Goal: Information Seeking & Learning: Check status

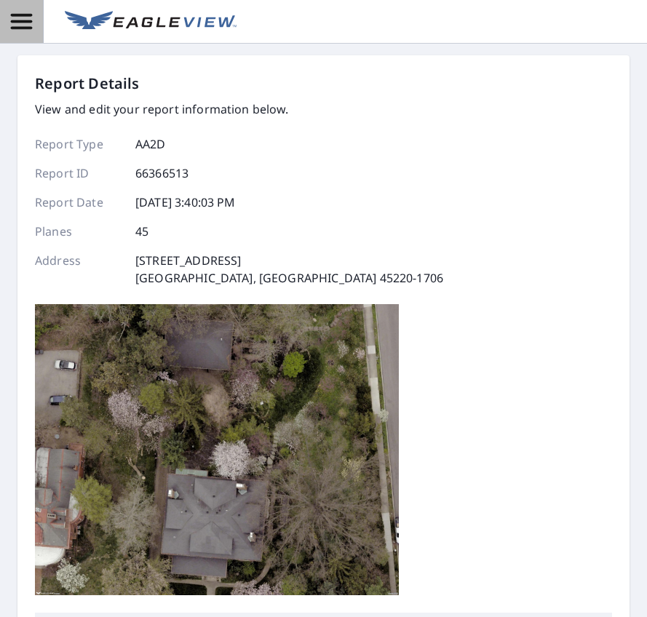
click at [17, 15] on icon "button" at bounding box center [21, 21] width 21 height 15
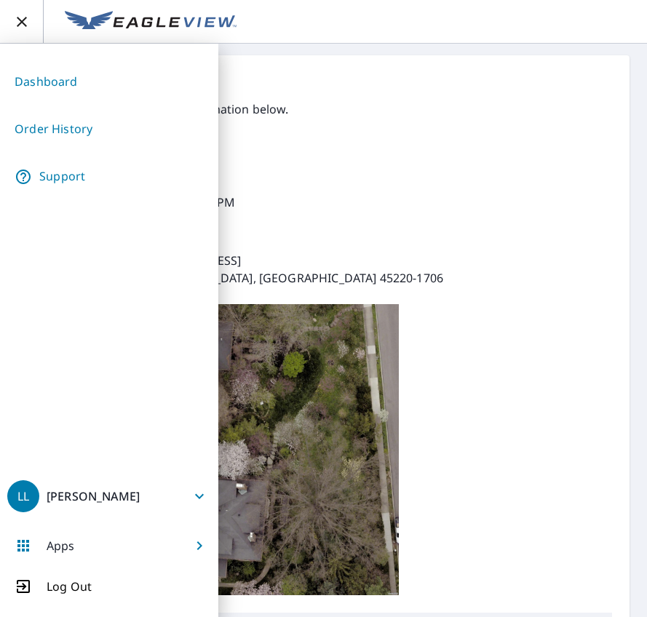
click at [73, 123] on link "Order History" at bounding box center [109, 129] width 204 height 36
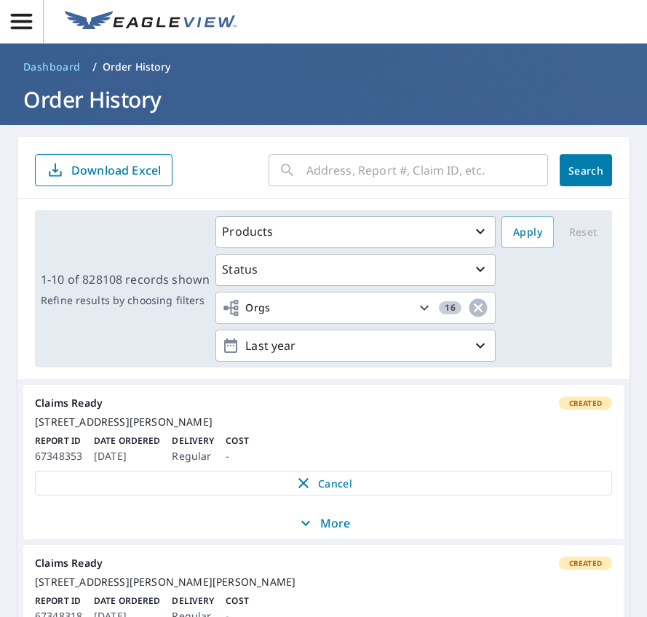
click at [101, 370] on div "1-10 of 828108 records shown Refine results by choosing filters Products Status…" at bounding box center [323, 289] width 612 height 180
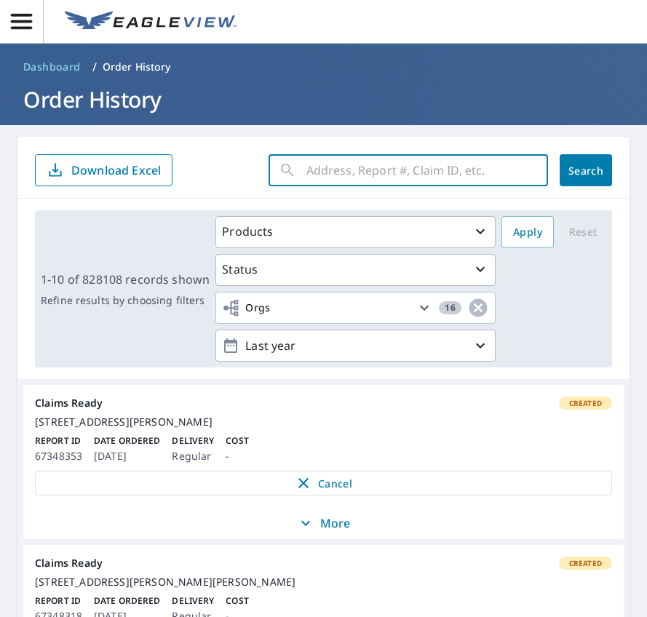
click at [377, 170] on input "text" at bounding box center [427, 170] width 242 height 41
type input "[STREET_ADDRESS]"
click button "Search" at bounding box center [586, 170] width 52 height 32
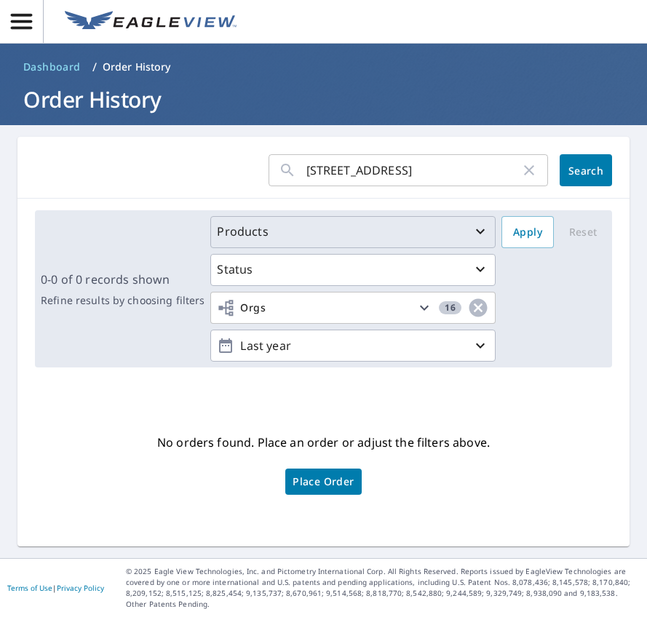
click at [432, 228] on div "Products" at bounding box center [353, 231] width 272 height 17
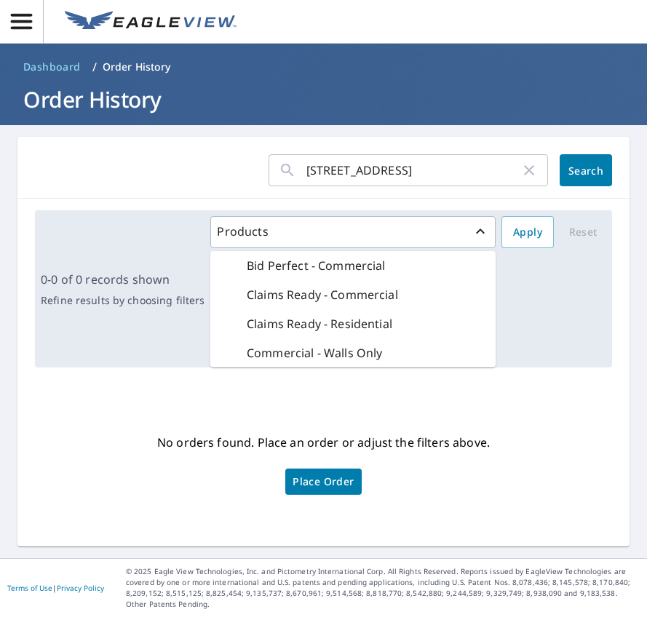
click at [495, 389] on div "[STREET_ADDRESS] ​ Search 0-0 of 0 records shown Refine results by choosing fil…" at bounding box center [323, 342] width 612 height 410
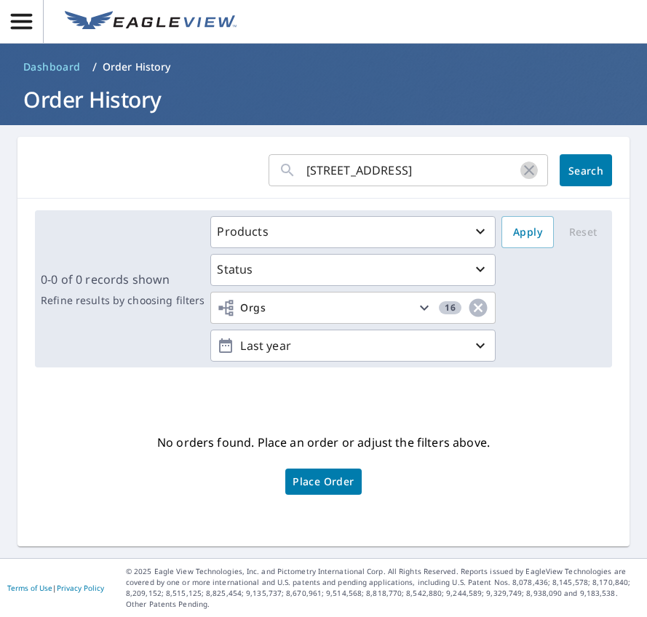
click at [520, 167] on icon "button" at bounding box center [528, 170] width 17 height 17
click at [375, 165] on input "text" at bounding box center [427, 170] width 242 height 41
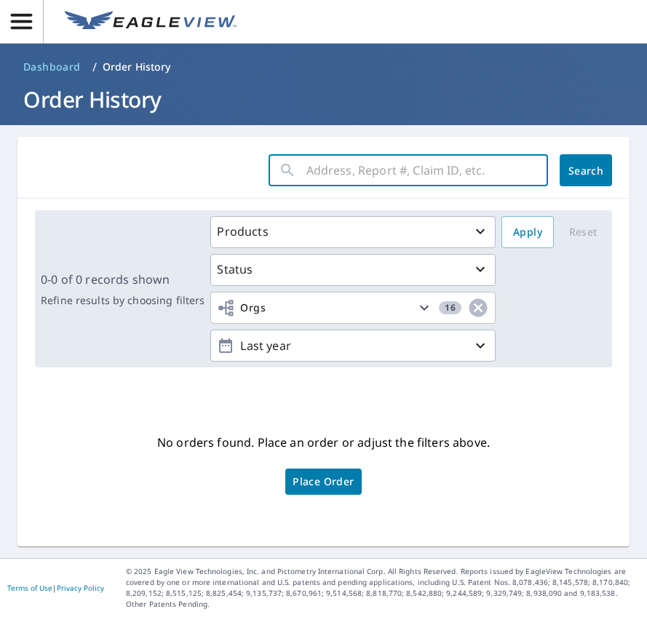
paste input "35-87M6-41X"
type input "35-87M6-41X"
click at [571, 166] on span "Search" at bounding box center [585, 171] width 29 height 14
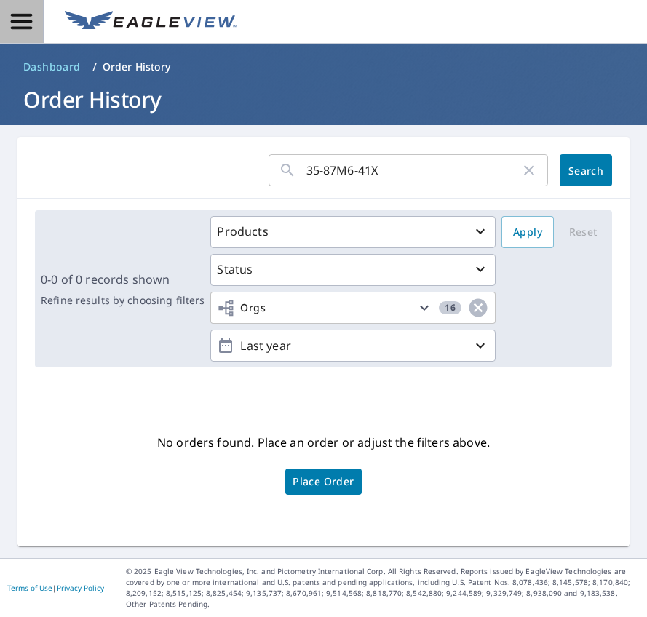
click at [36, 23] on span "button" at bounding box center [21, 21] width 43 height 25
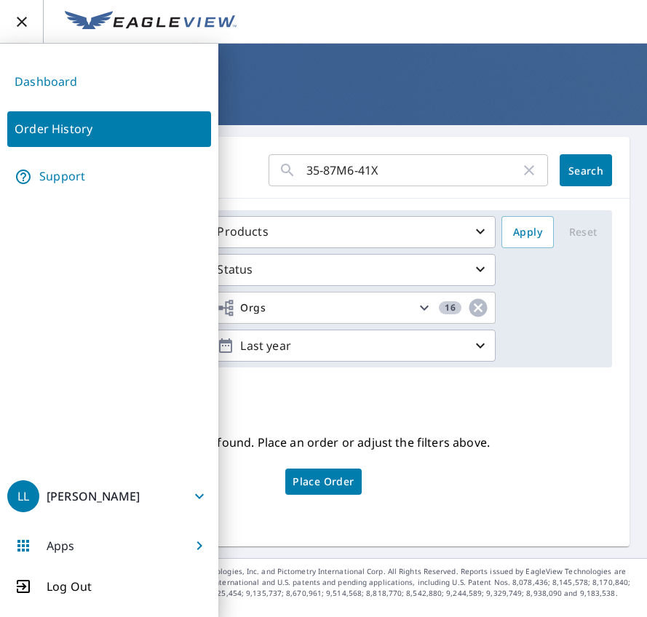
click at [79, 69] on link "Dashboard" at bounding box center [109, 82] width 204 height 36
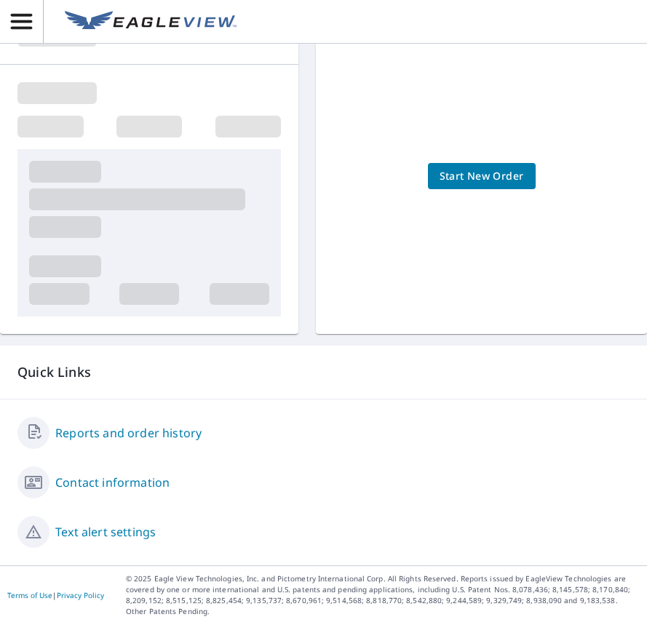
scroll to position [175, 0]
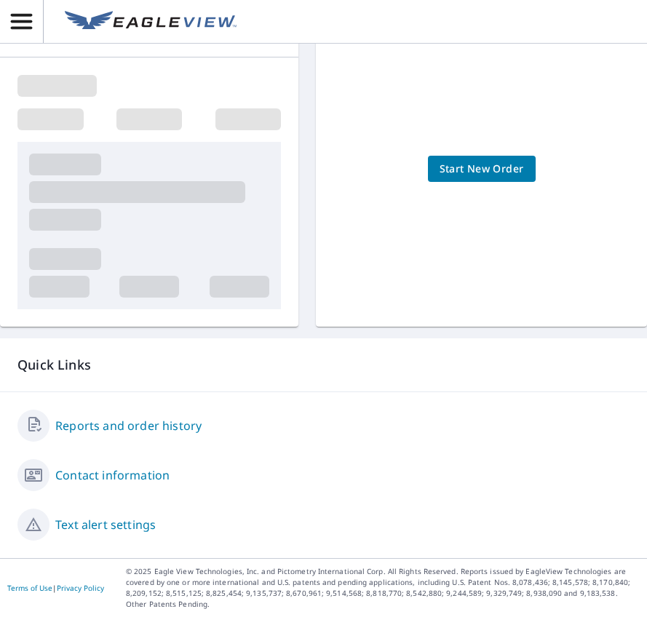
click at [135, 432] on link "Reports and order history" at bounding box center [128, 425] width 146 height 17
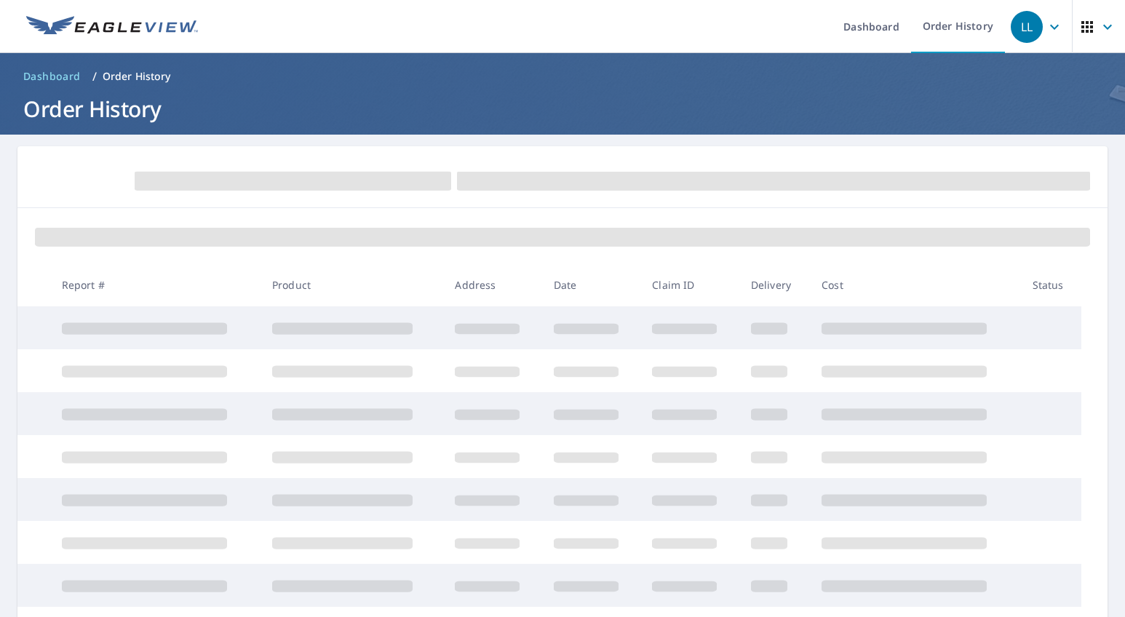
click at [560, 231] on span at bounding box center [562, 237] width 1055 height 19
click at [461, 100] on h1 "Order History" at bounding box center [562, 109] width 1090 height 30
click at [327, 74] on ol "Dashboard / Order History" at bounding box center [562, 76] width 1090 height 23
click at [292, 108] on h1 "Order History" at bounding box center [562, 109] width 1090 height 30
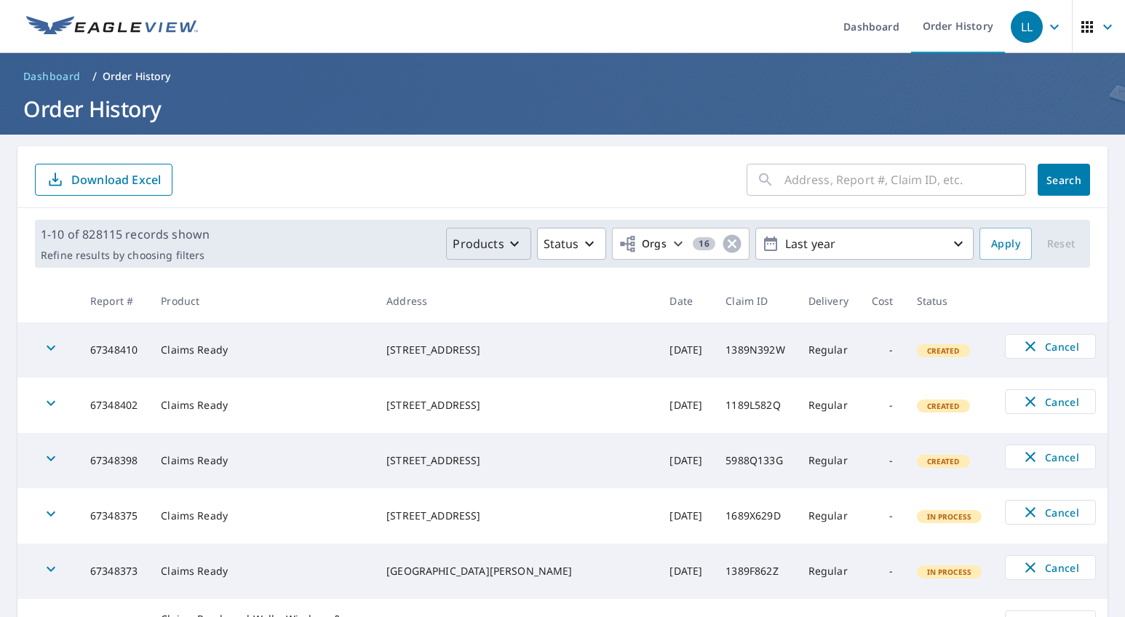
click at [506, 242] on icon "button" at bounding box center [514, 243] width 17 height 17
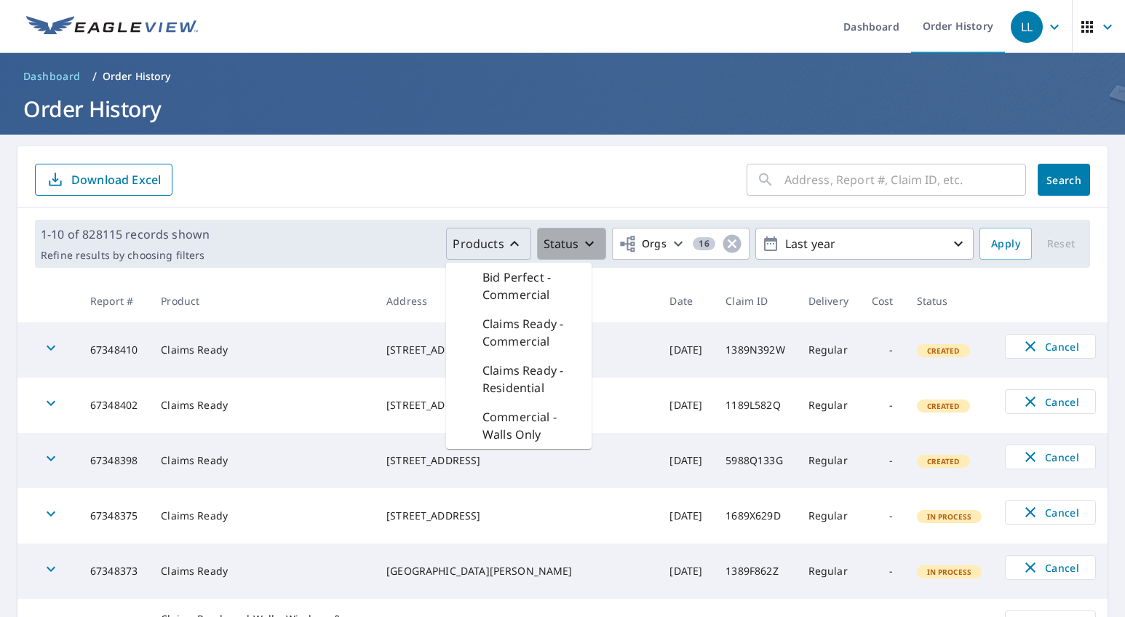
click at [563, 244] on p "Status" at bounding box center [562, 243] width 36 height 17
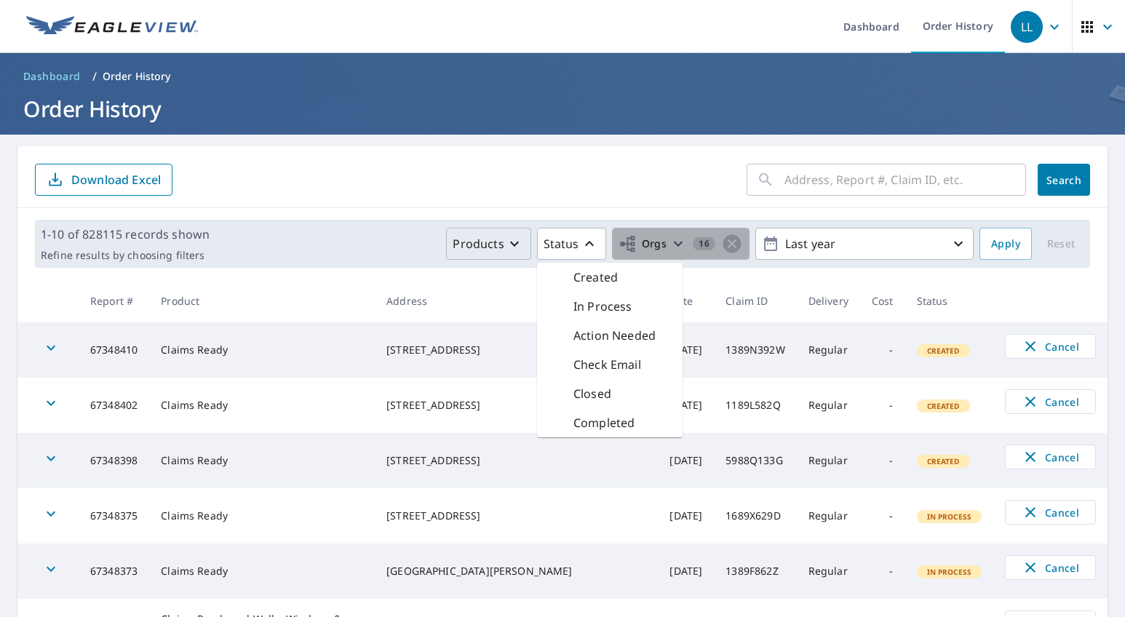
click at [646, 239] on span "Orgs" at bounding box center [642, 244] width 49 height 18
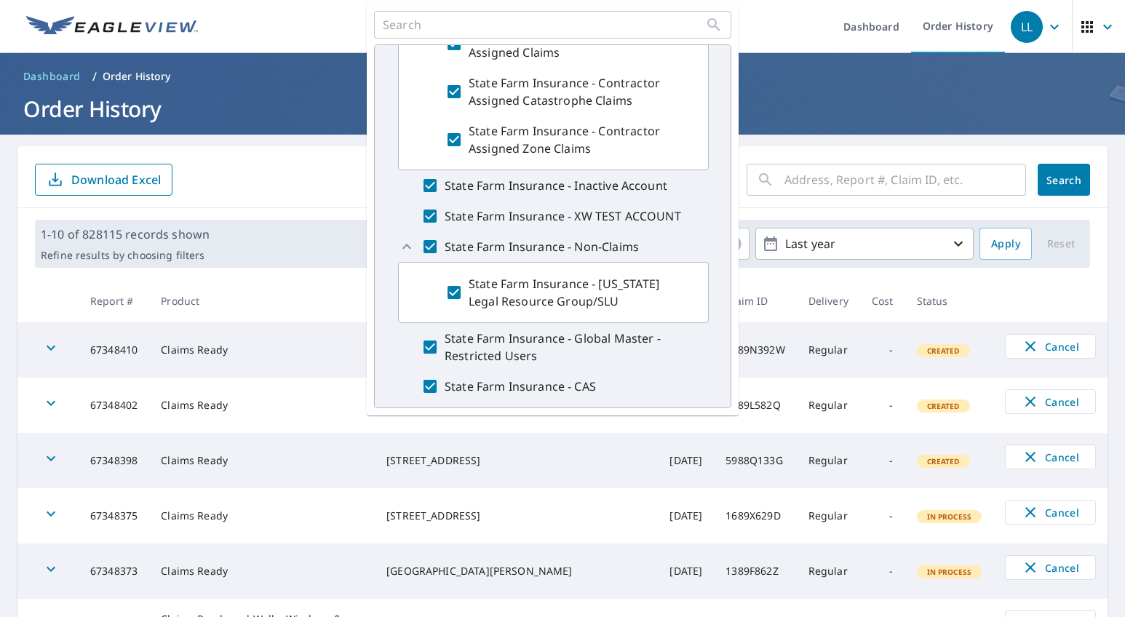
scroll to position [347, 0]
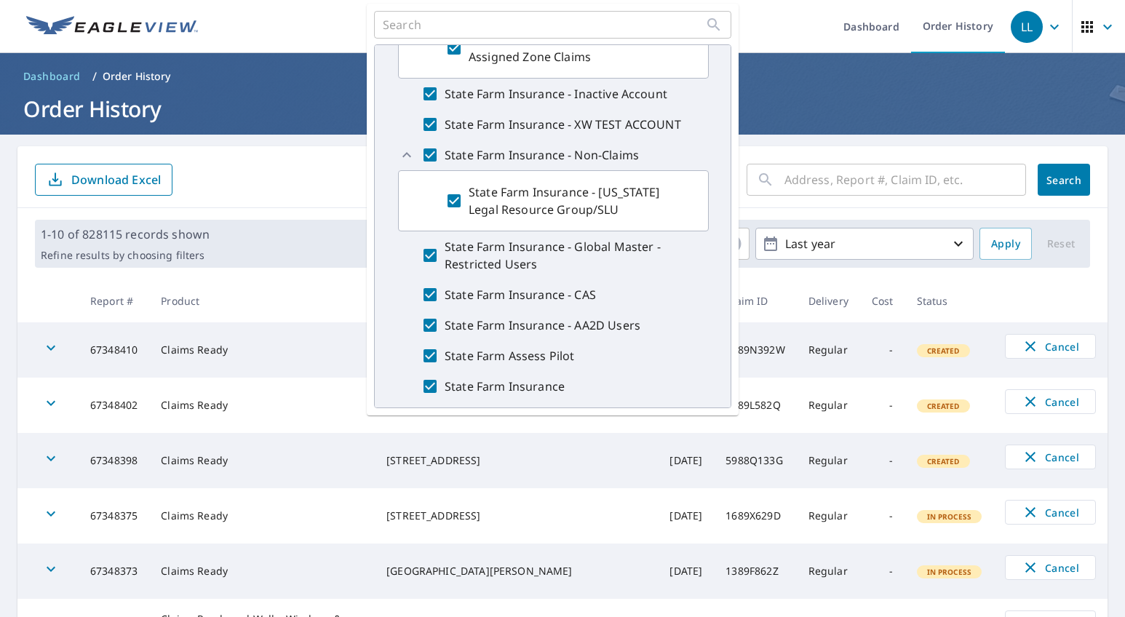
click at [452, 194] on input "State Farm Insurance - [US_STATE] Legal Resource Group/SLU" at bounding box center [453, 200] width 17 height 35
checkbox input "false"
click at [428, 255] on input "State Farm Insurance - Global Master - Restricted Users" at bounding box center [429, 255] width 17 height 35
checkbox input "false"
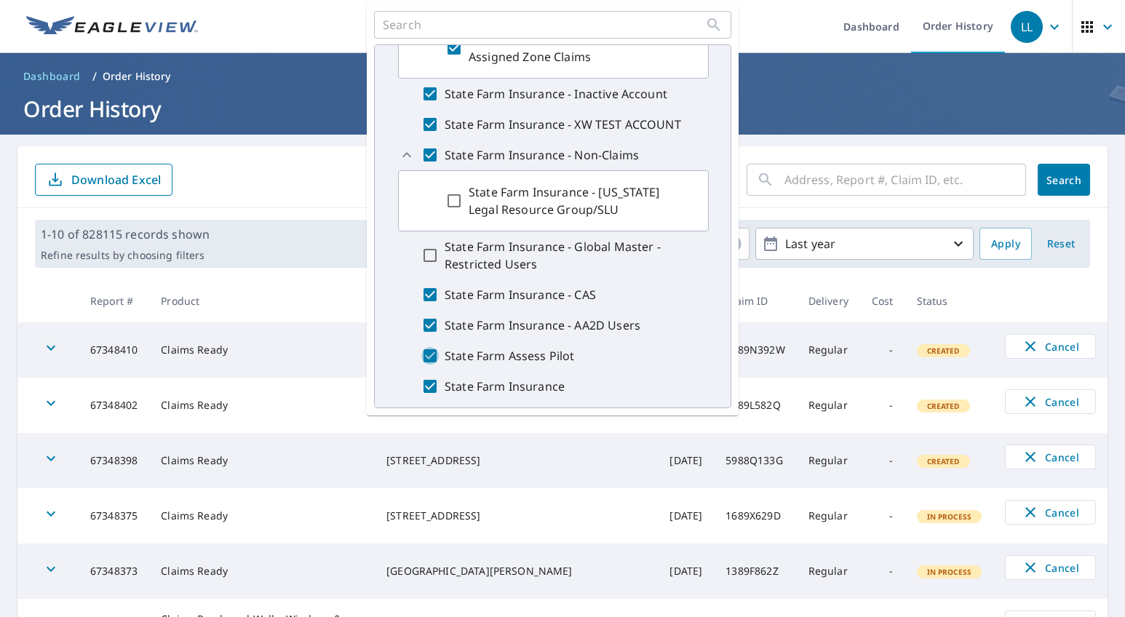
click at [427, 348] on input "State Farm Assess Pilot" at bounding box center [429, 355] width 17 height 17
checkbox input "false"
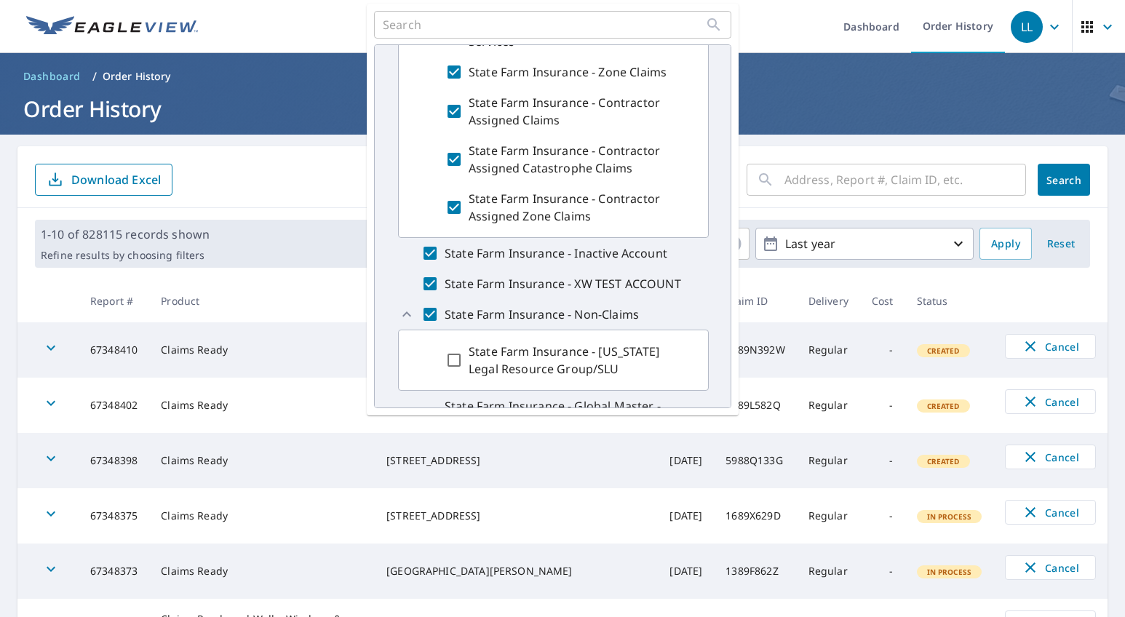
scroll to position [0, 0]
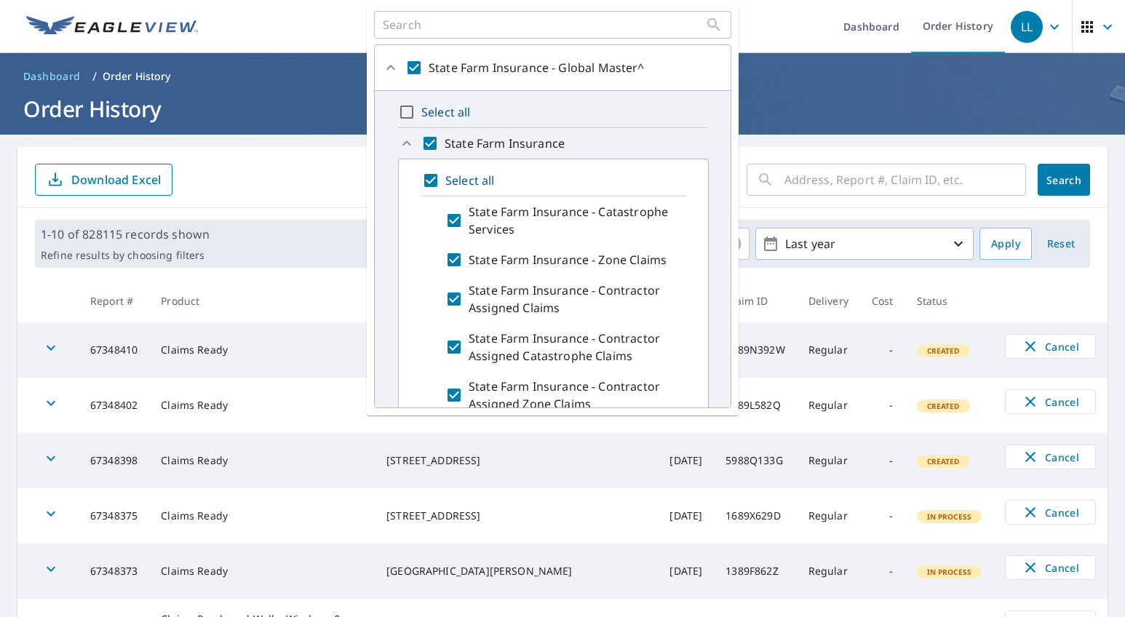
click at [454, 298] on input "State Farm Insurance - Contractor Assigned Claims" at bounding box center [453, 299] width 17 height 35
checkbox input "false"
click at [455, 343] on input "State Farm Insurance - Contractor Assigned Catastrophe Claims" at bounding box center [453, 347] width 17 height 35
checkbox input "false"
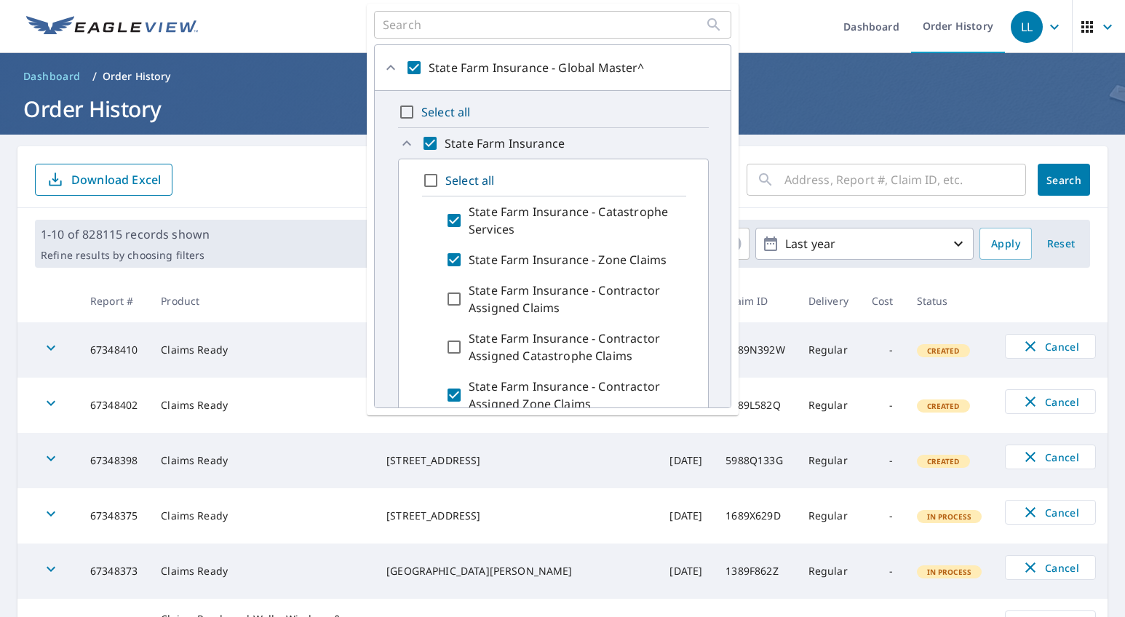
scroll to position [73, 0]
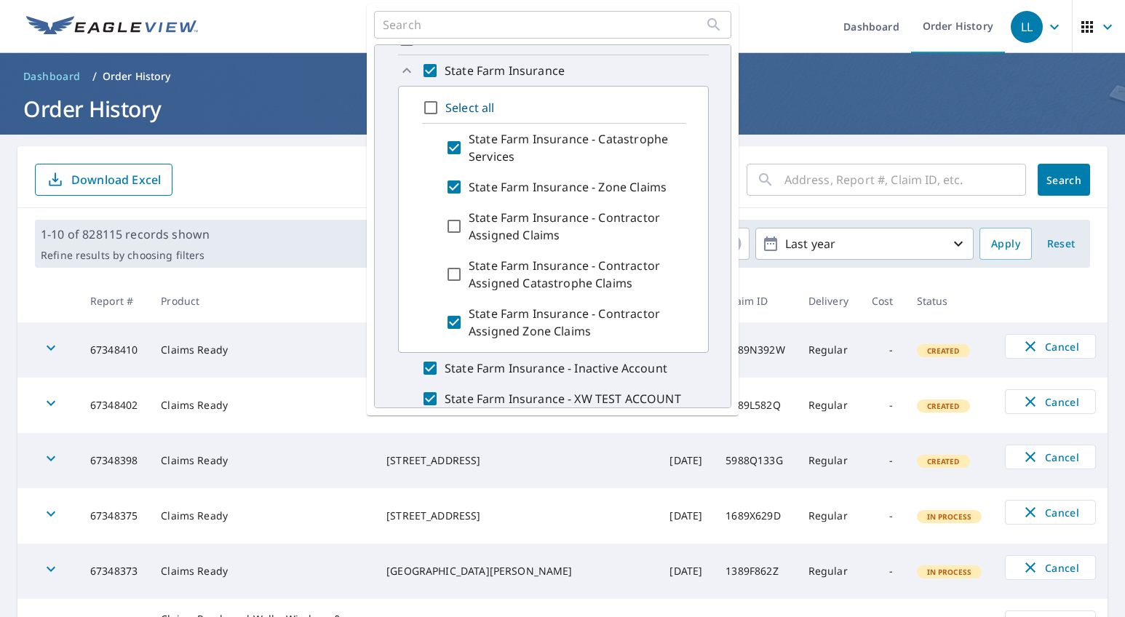
click at [455, 319] on input "State Farm Insurance - Contractor Assigned Zone Claims" at bounding box center [453, 322] width 17 height 35
checkbox input "false"
click at [425, 366] on input "State Farm Insurance - Inactive Account" at bounding box center [429, 367] width 17 height 17
checkbox input "false"
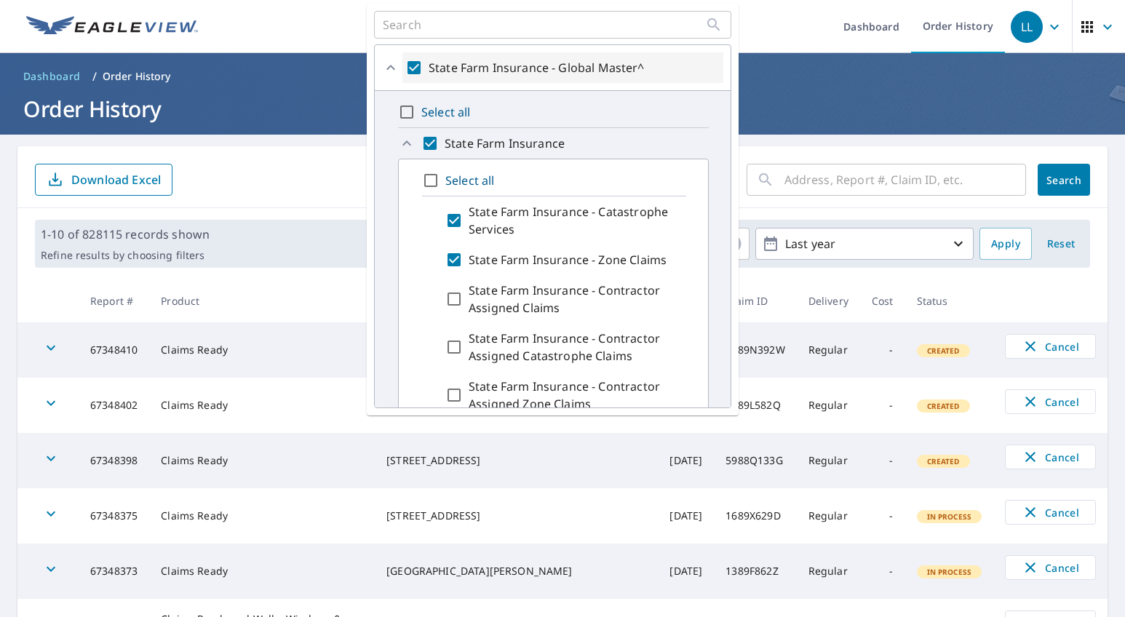
click at [396, 66] on icon at bounding box center [390, 67] width 17 height 17
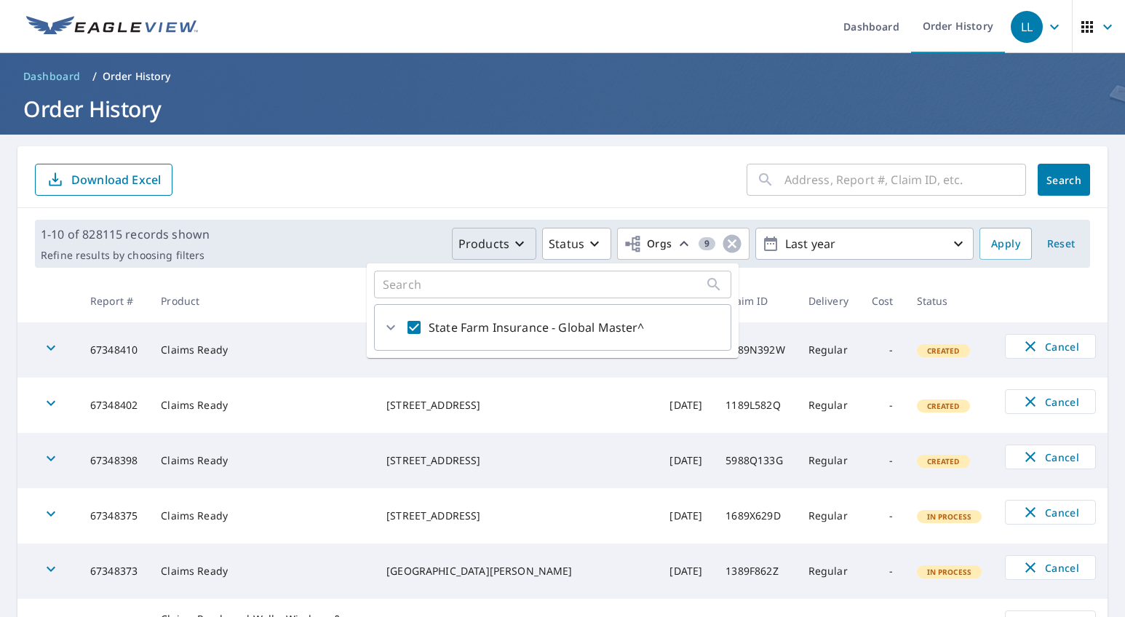
click at [618, 184] on form "​ Search Download Excel" at bounding box center [562, 180] width 1055 height 32
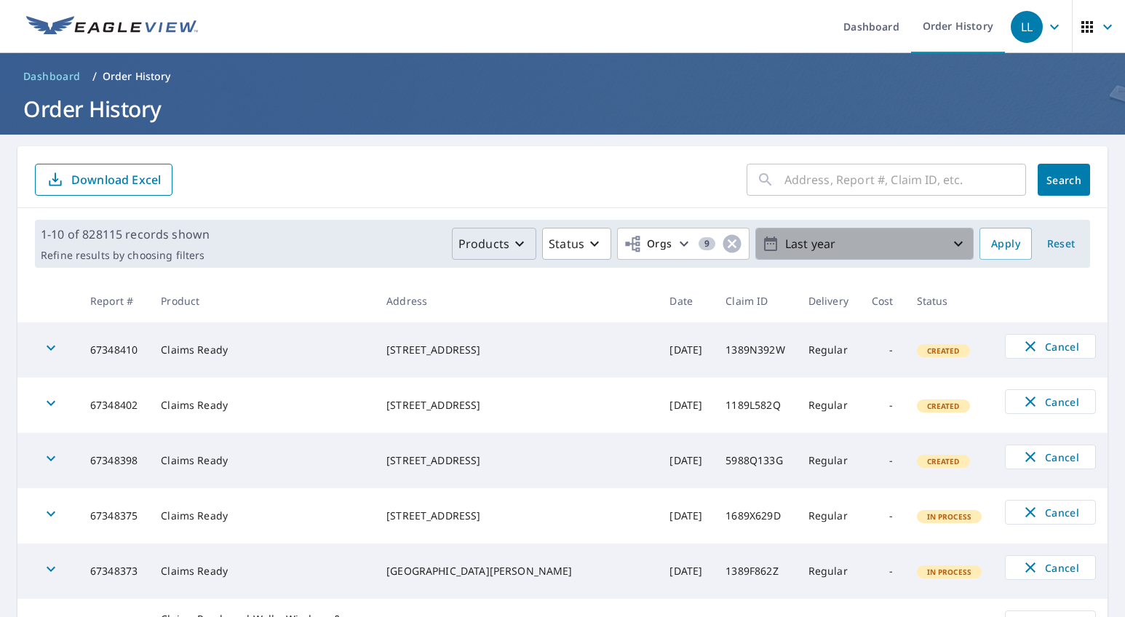
click at [646, 244] on p "Last year" at bounding box center [864, 243] width 170 height 25
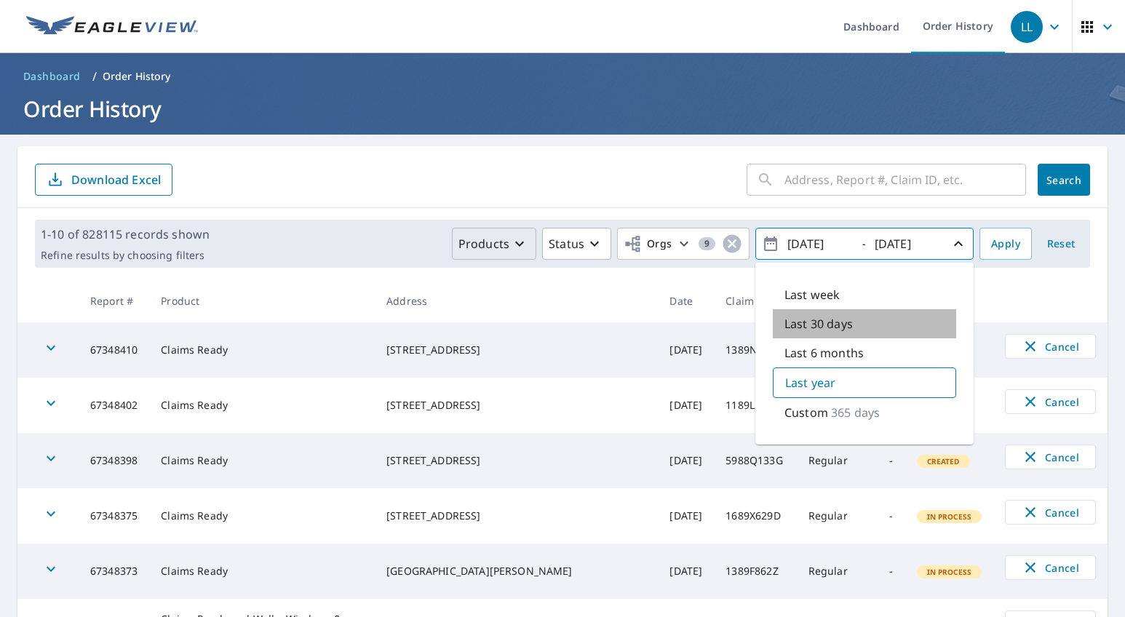
click at [646, 325] on p "Last 30 days" at bounding box center [818, 323] width 68 height 17
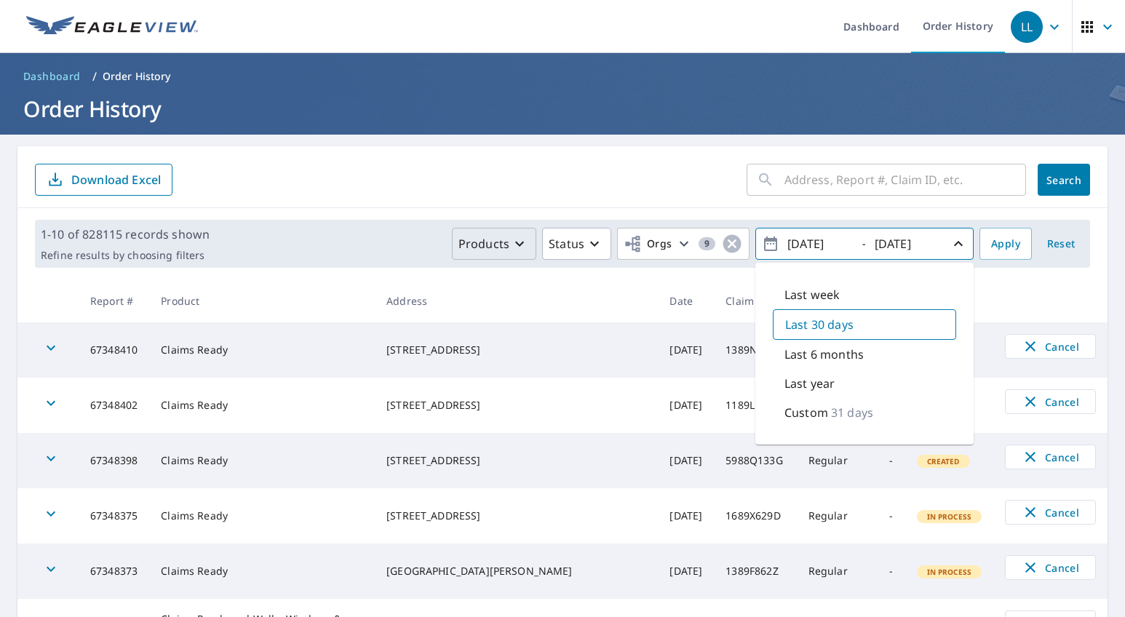
click at [646, 357] on div "Last 6 months" at bounding box center [864, 354] width 183 height 29
type input "[DATE]"
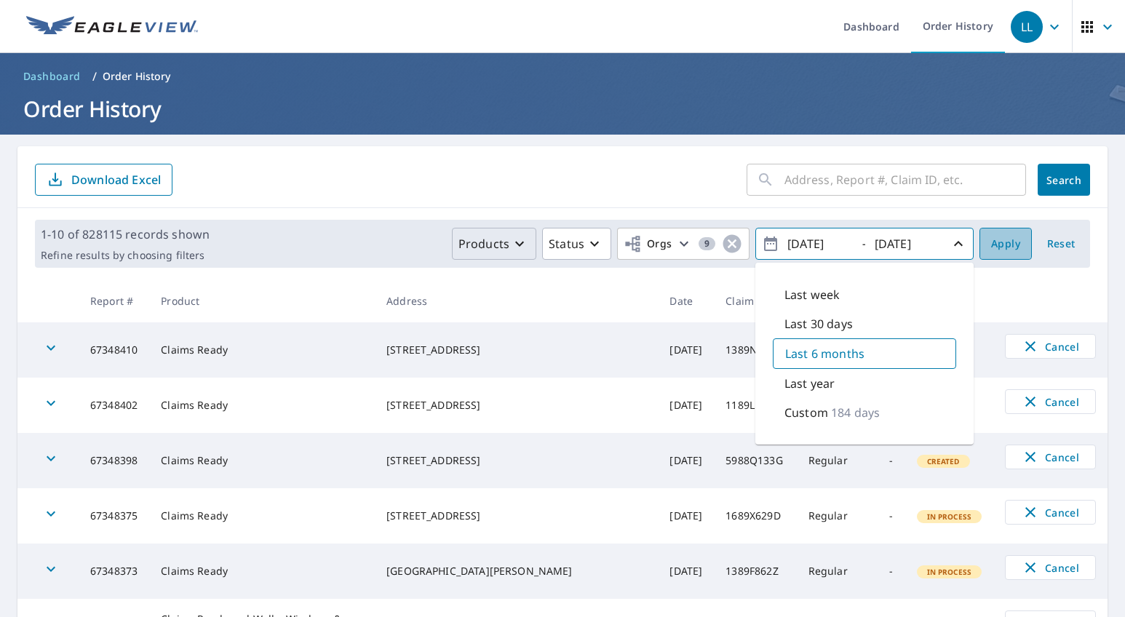
click at [646, 240] on span "Apply" at bounding box center [1005, 244] width 29 height 18
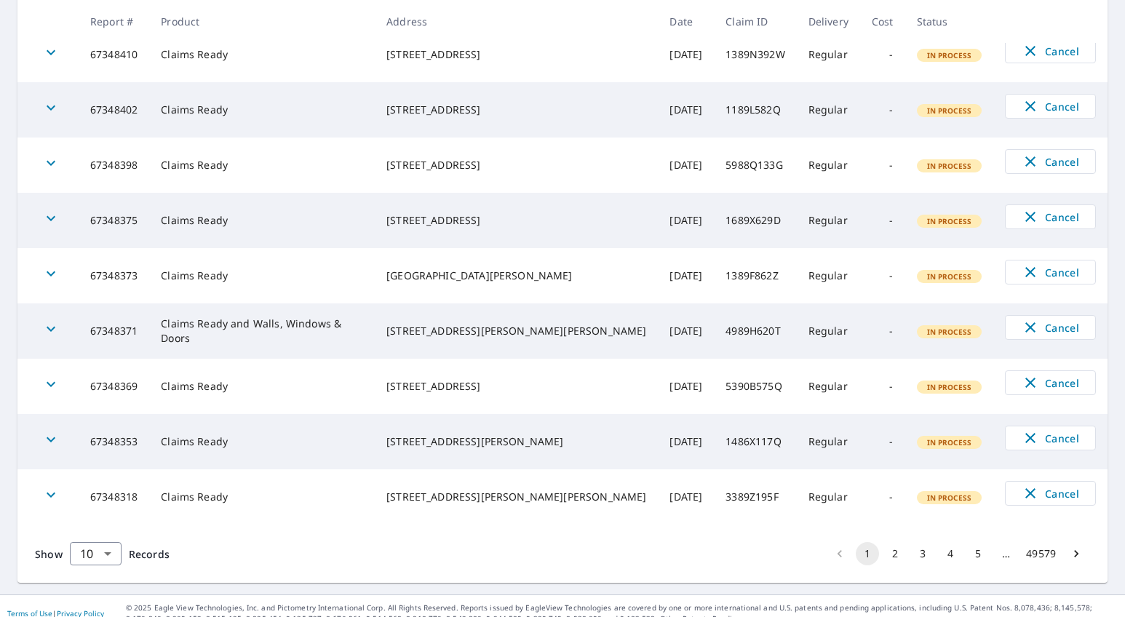
scroll to position [364, 0]
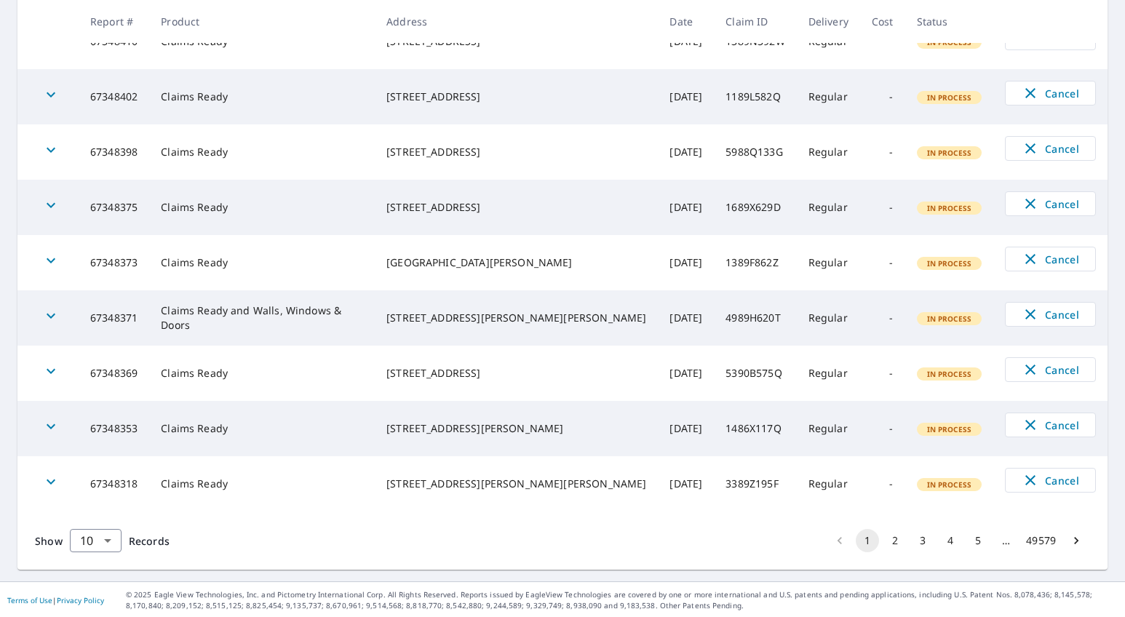
click at [646, 545] on button "2" at bounding box center [894, 540] width 23 height 23
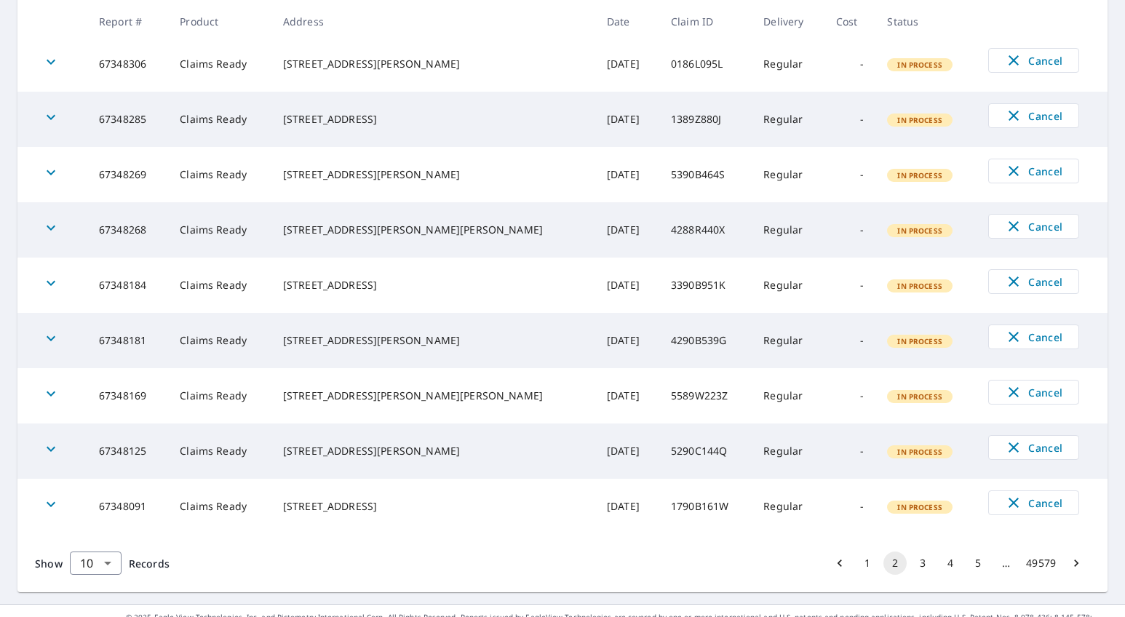
scroll to position [365, 0]
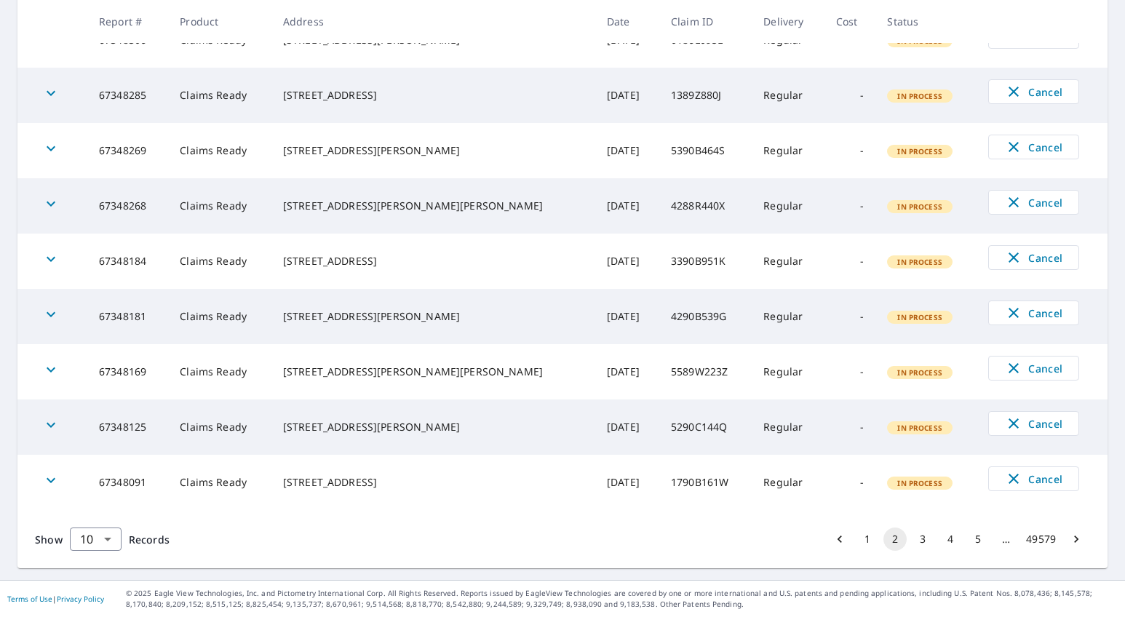
click at [646, 534] on button "3" at bounding box center [922, 538] width 23 height 23
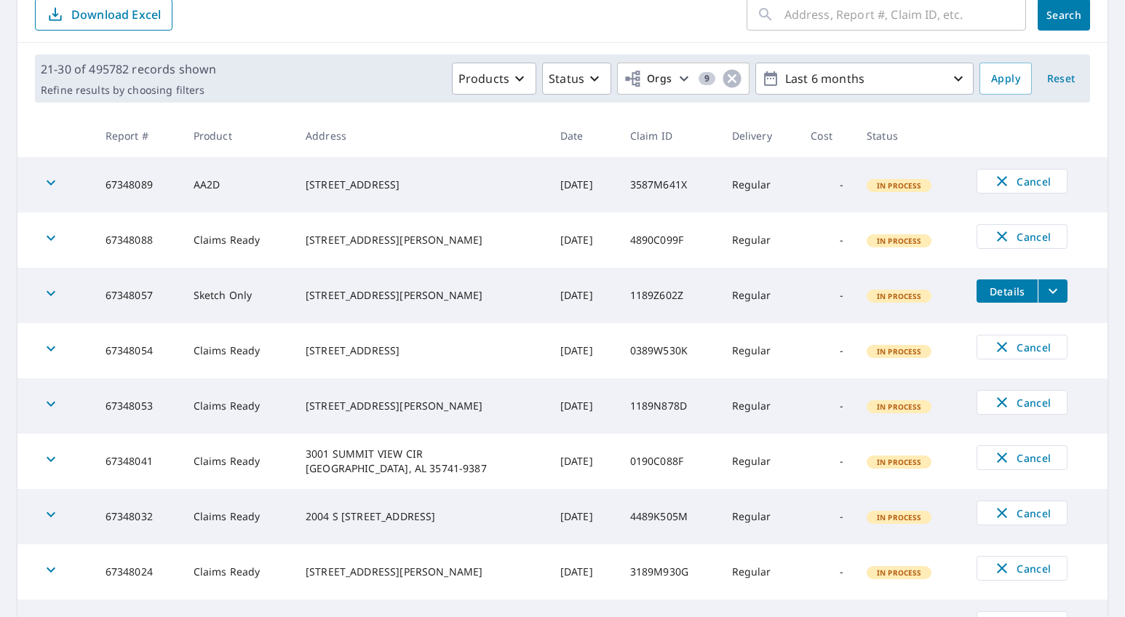
scroll to position [377, 0]
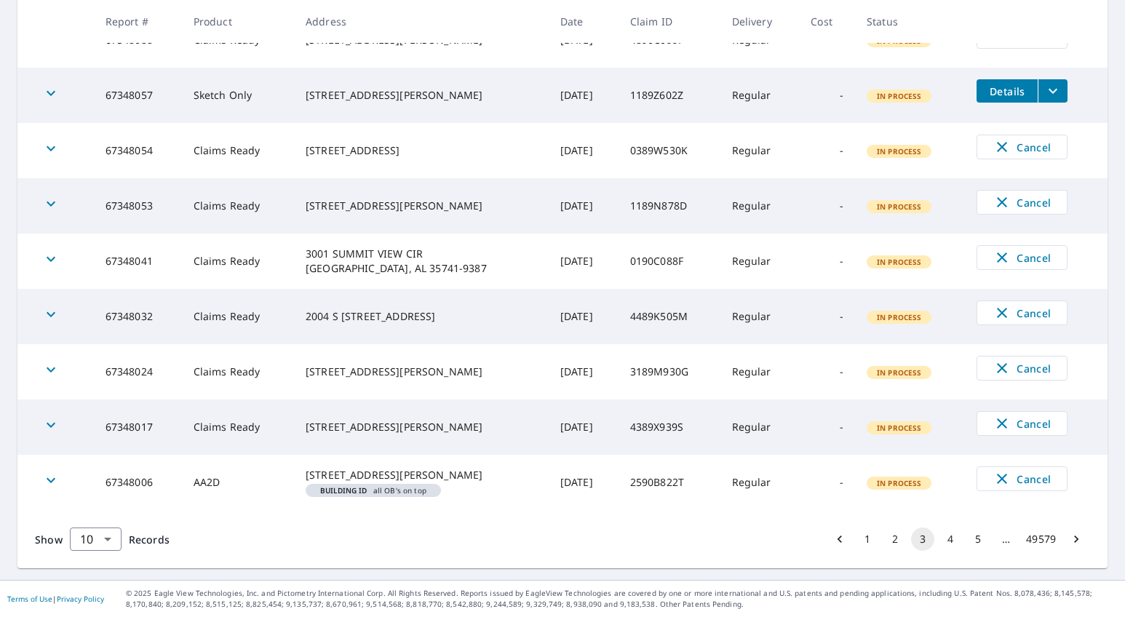
click at [646, 547] on button "5" at bounding box center [977, 538] width 23 height 23
